Goal: Use online tool/utility

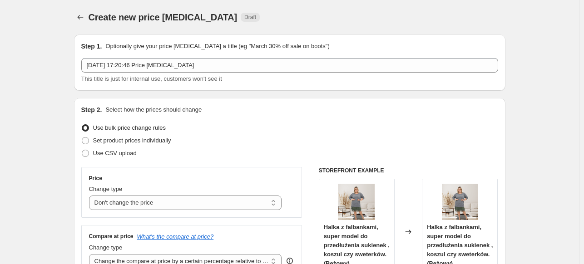
select select "no_change"
select select "pp"
select select "collection"
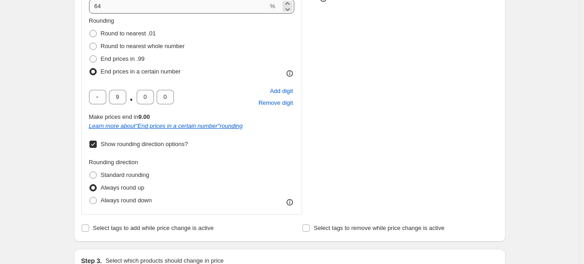
scroll to position [273, 0]
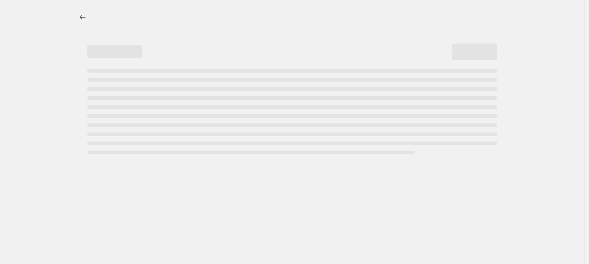
select select "percentage"
